Goal: Transaction & Acquisition: Download file/media

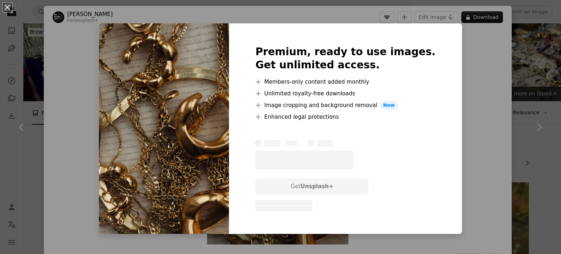
scroll to position [585, 0]
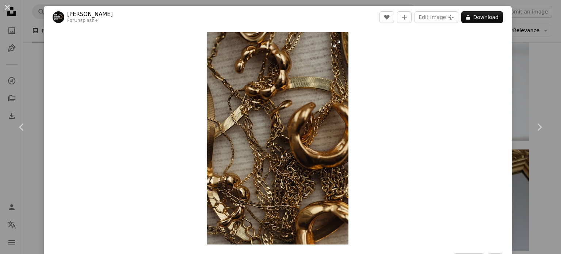
click at [282, 124] on img "Zoom in on this image" at bounding box center [277, 138] width 141 height 212
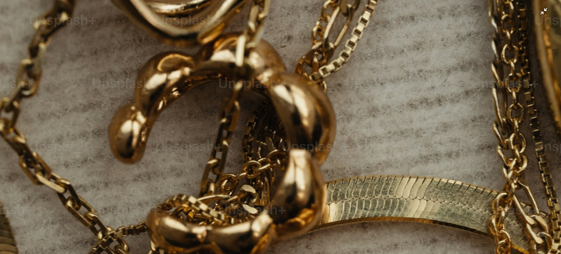
scroll to position [286, 0]
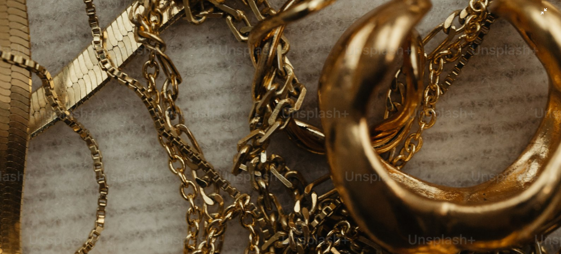
click at [310, 110] on img "Zoom out on this image" at bounding box center [280, 135] width 561 height 842
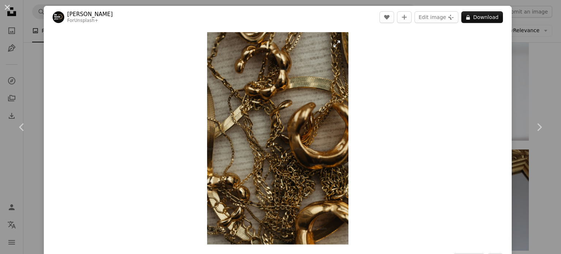
click at [294, 108] on img "Zoom in on this image" at bounding box center [277, 138] width 141 height 212
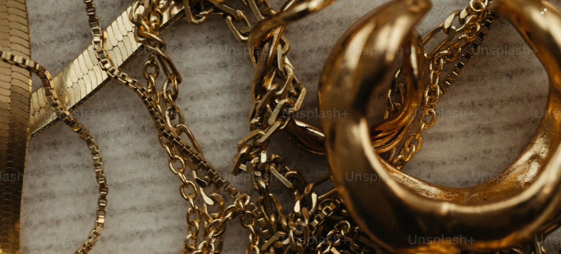
click at [297, 108] on img "Zoom out on this image" at bounding box center [280, 135] width 561 height 842
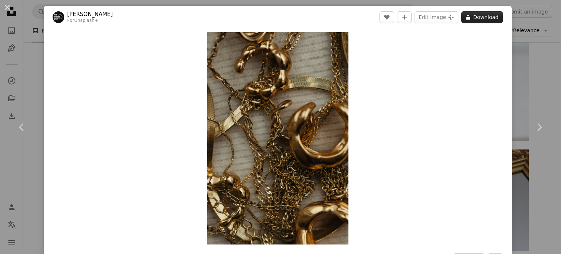
click at [478, 16] on button "A lock Download" at bounding box center [482, 17] width 42 height 12
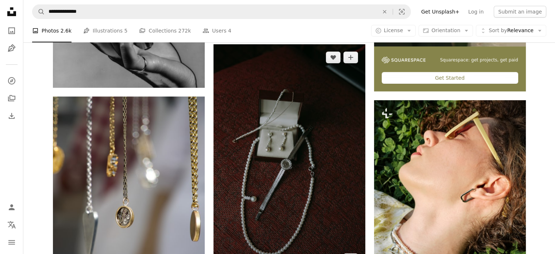
scroll to position [293, 0]
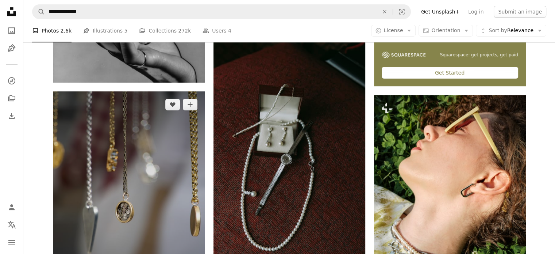
click at [145, 114] on img at bounding box center [129, 205] width 152 height 228
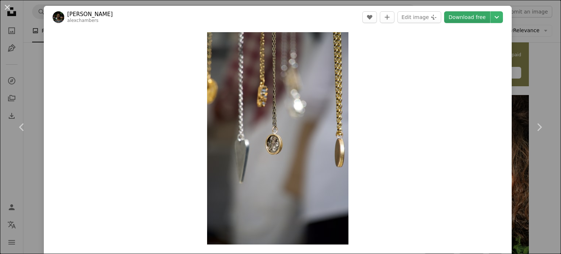
click at [462, 18] on link "Download free" at bounding box center [467, 17] width 46 height 12
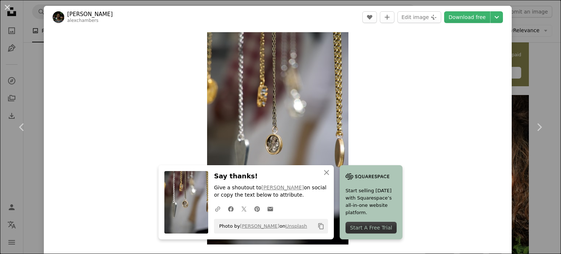
click at [356, 78] on div "Zoom in" at bounding box center [278, 137] width 468 height 219
